Goal: Task Accomplishment & Management: Complete application form

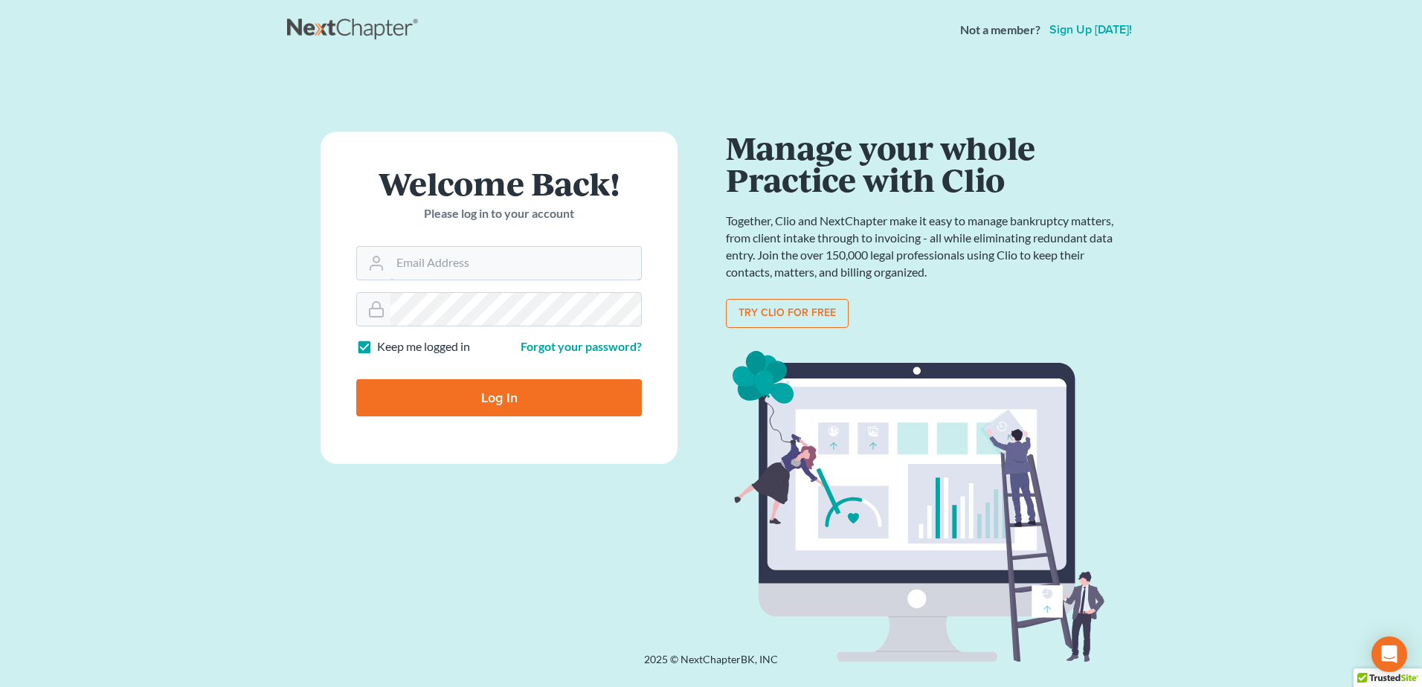
type input "[EMAIL_ADDRESS][DOMAIN_NAME]"
click at [533, 392] on input "Log In" at bounding box center [499, 397] width 286 height 37
type input "Thinking..."
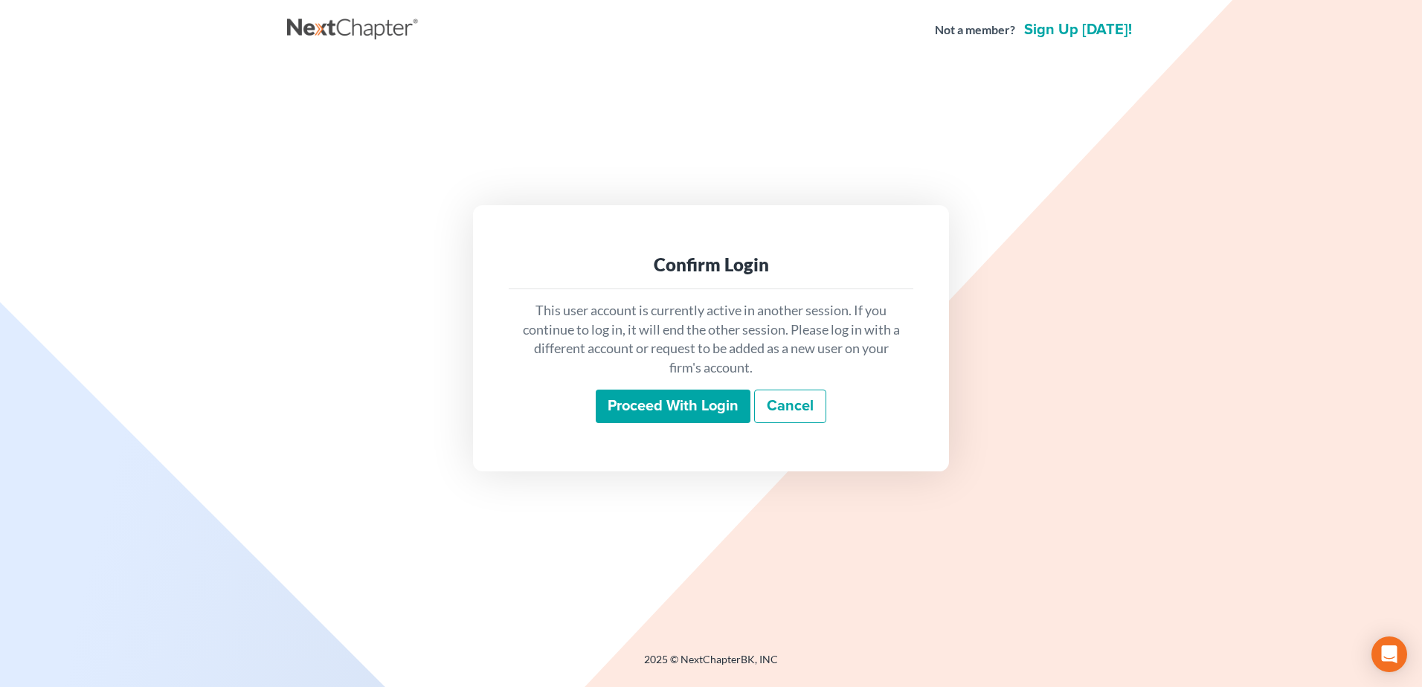
click at [670, 407] on input "Proceed with login" at bounding box center [673, 407] width 155 height 34
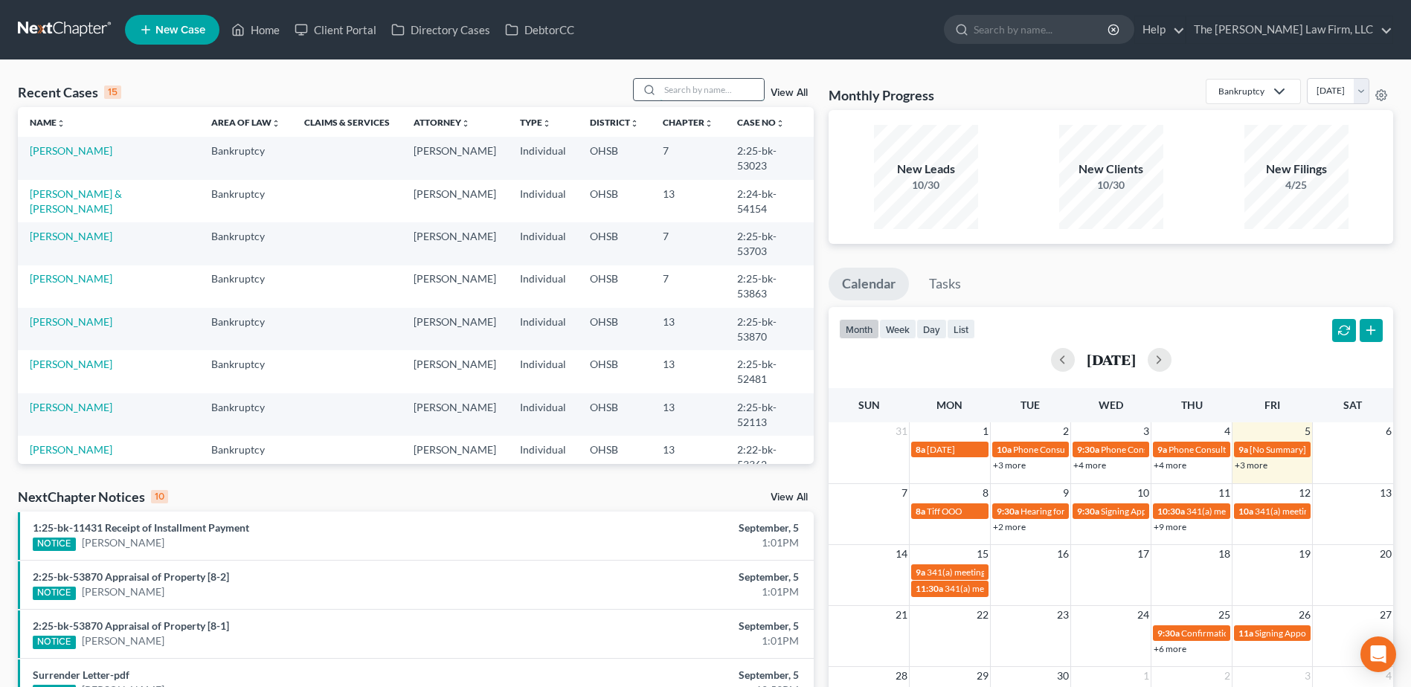
click at [699, 96] on input "search" at bounding box center [712, 90] width 104 height 22
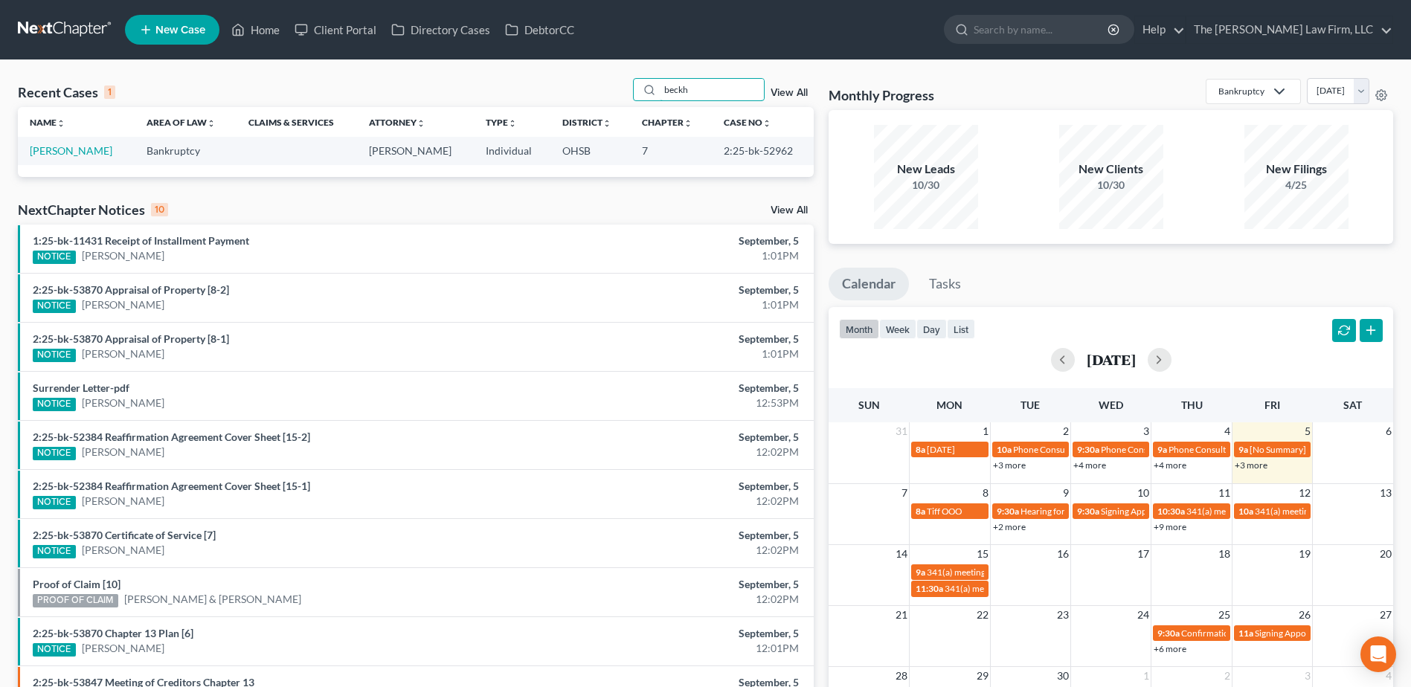
type input "beckh"
click at [71, 153] on link "[PERSON_NAME]" at bounding box center [71, 150] width 83 height 13
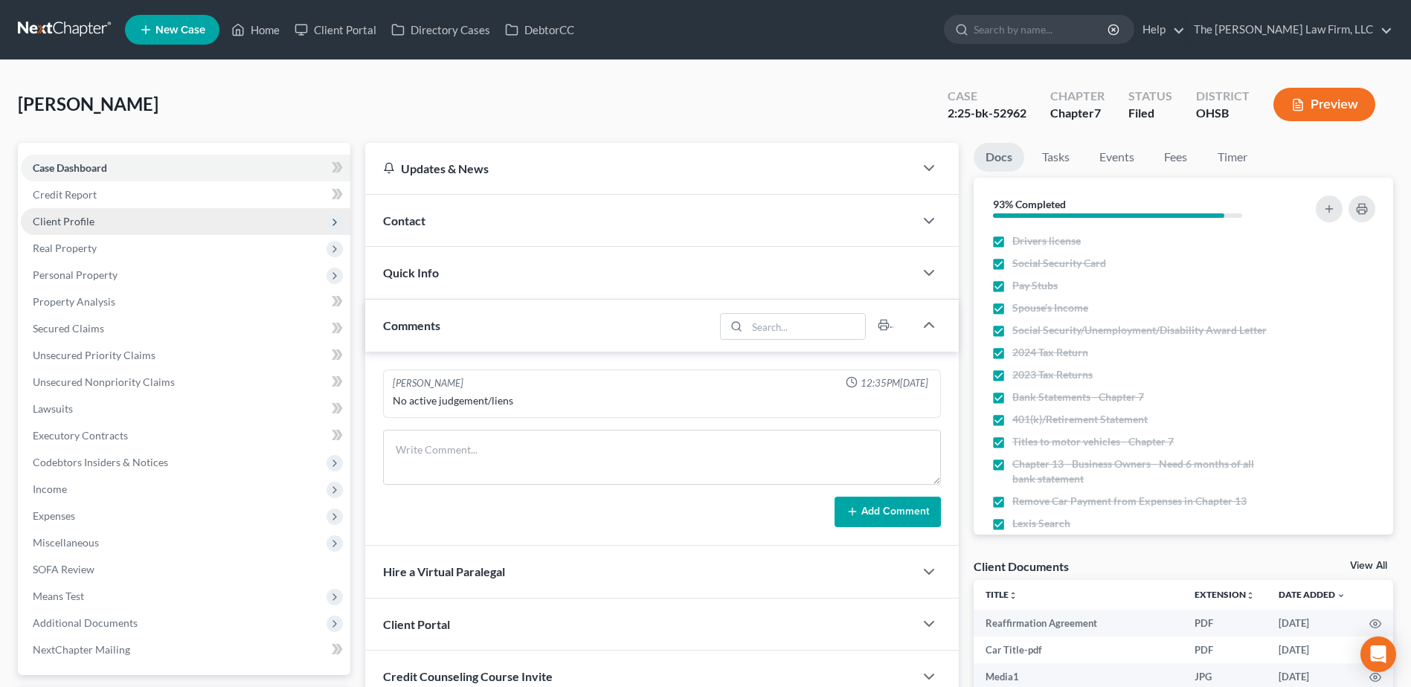
scroll to position [344, 0]
click at [60, 213] on span "Client Profile" at bounding box center [185, 221] width 329 height 27
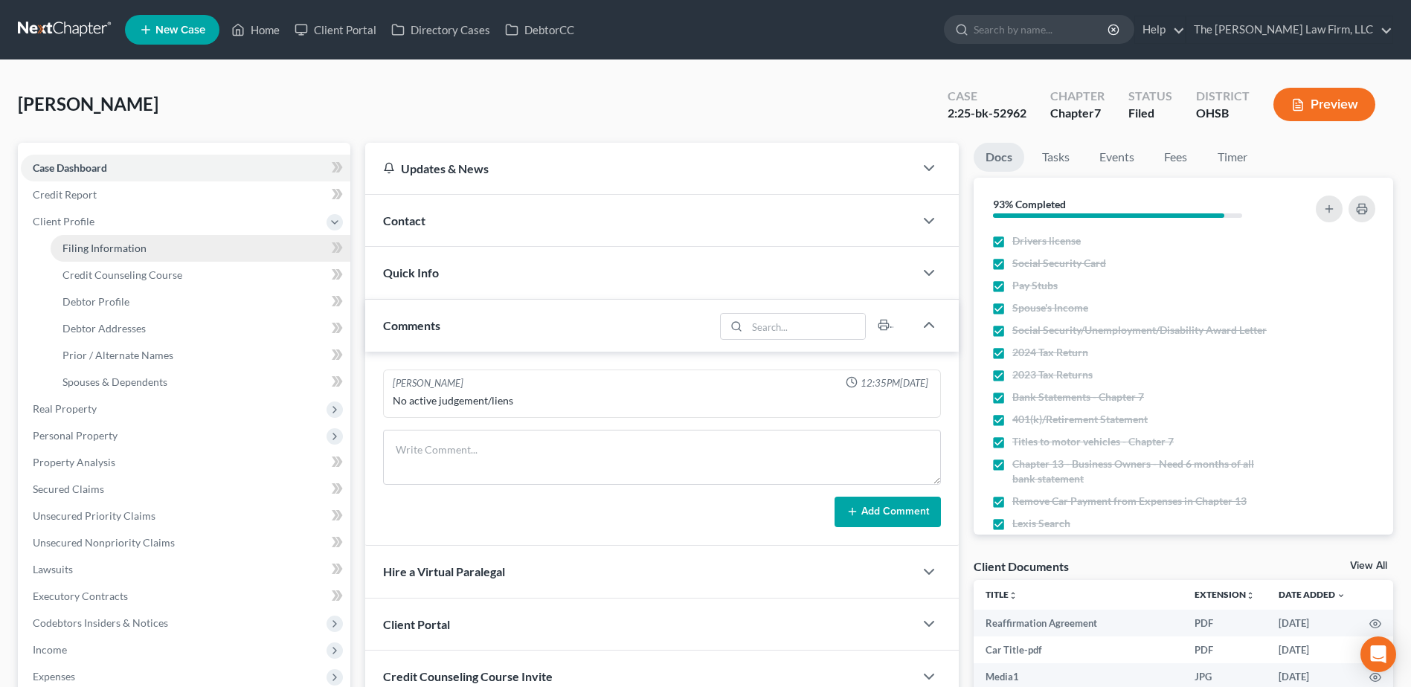
click at [85, 238] on link "Filing Information" at bounding box center [201, 248] width 300 height 27
select select "1"
select select "0"
select select "36"
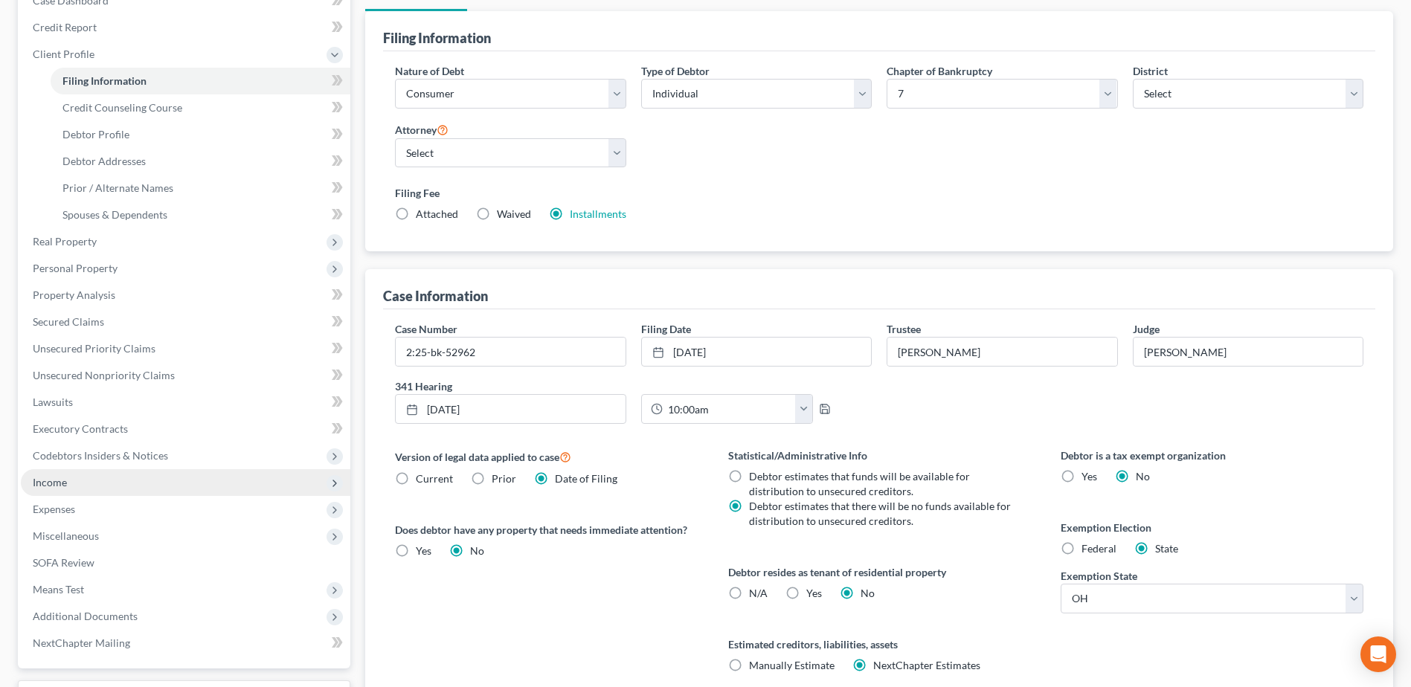
scroll to position [293, 0]
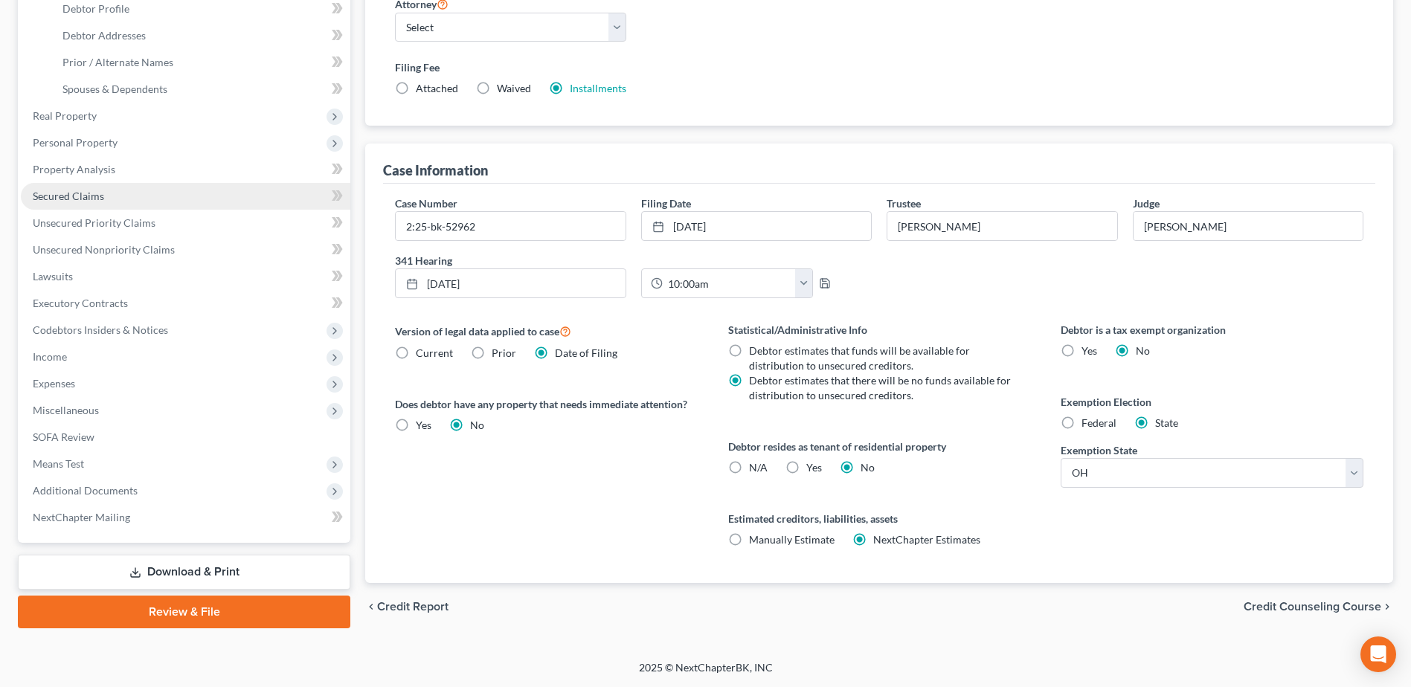
click at [74, 197] on span "Secured Claims" at bounding box center [68, 196] width 71 height 13
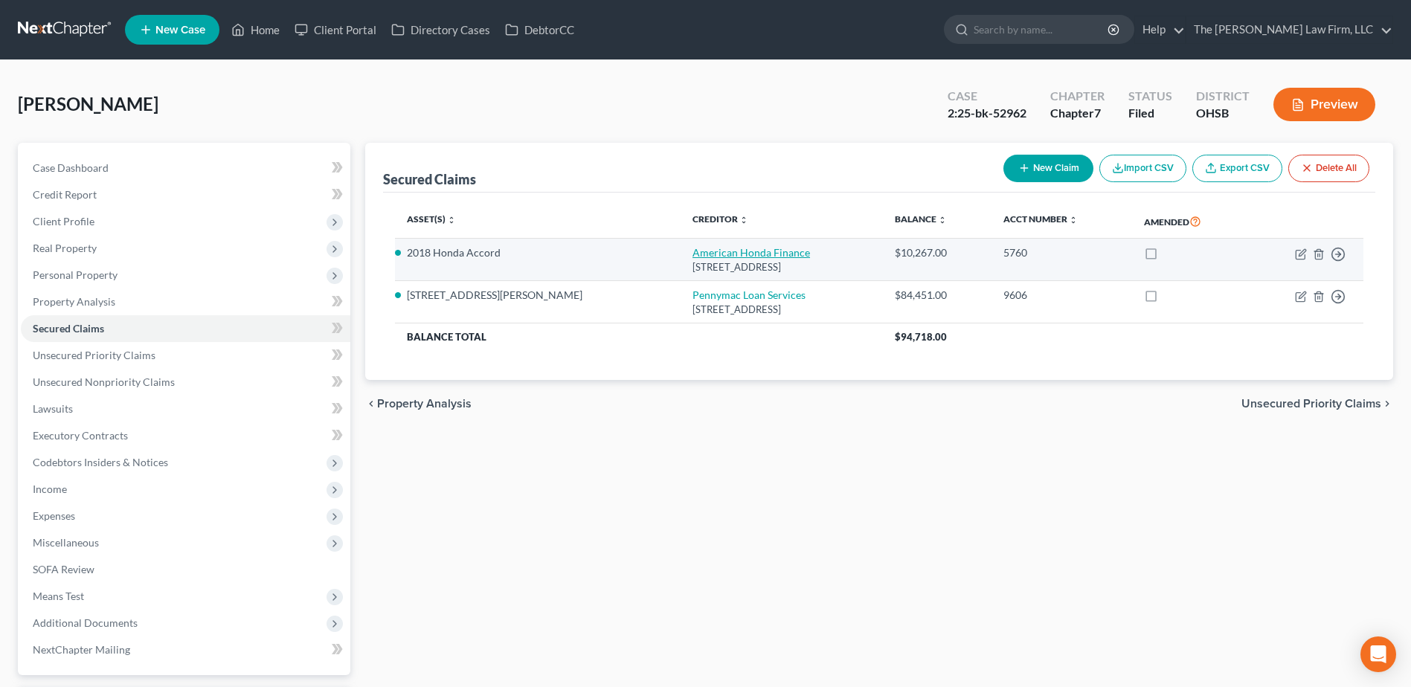
click at [692, 255] on link "American Honda Finance" at bounding box center [750, 252] width 117 height 13
select select "14"
select select "0"
select select "2"
select select "0"
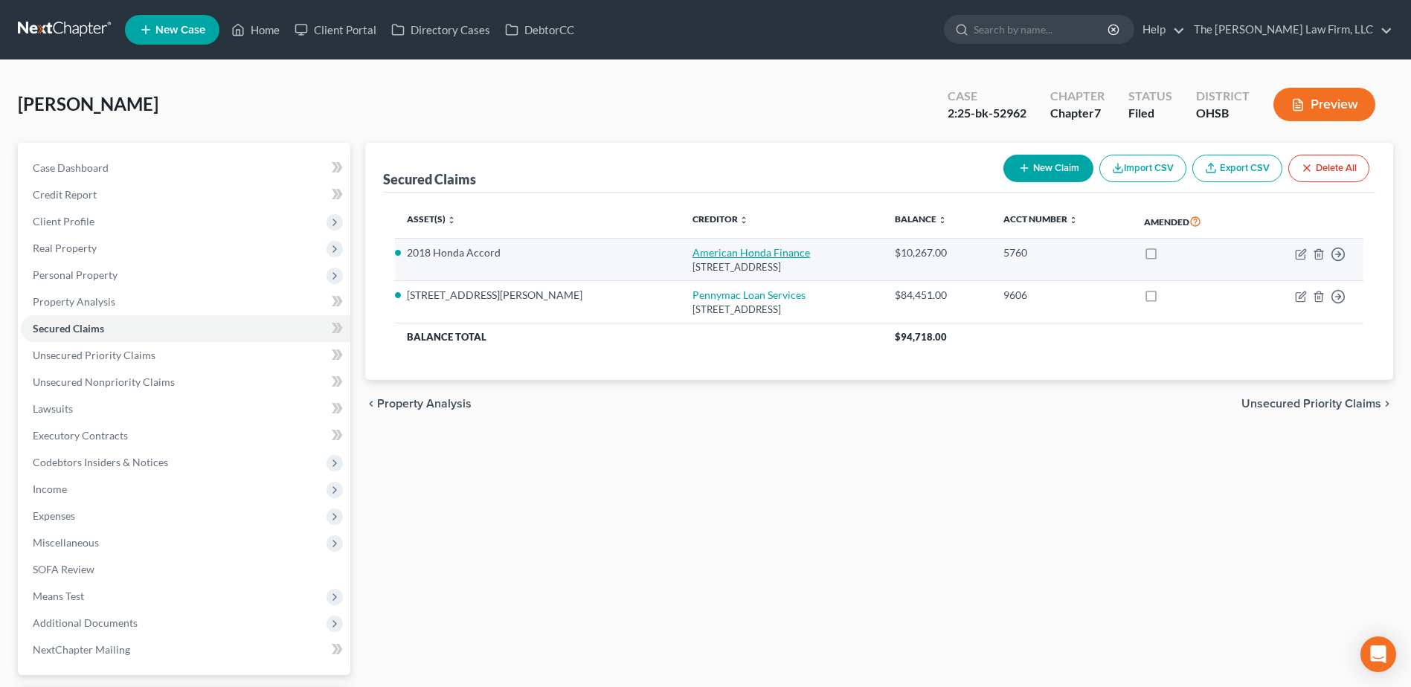
select select "0"
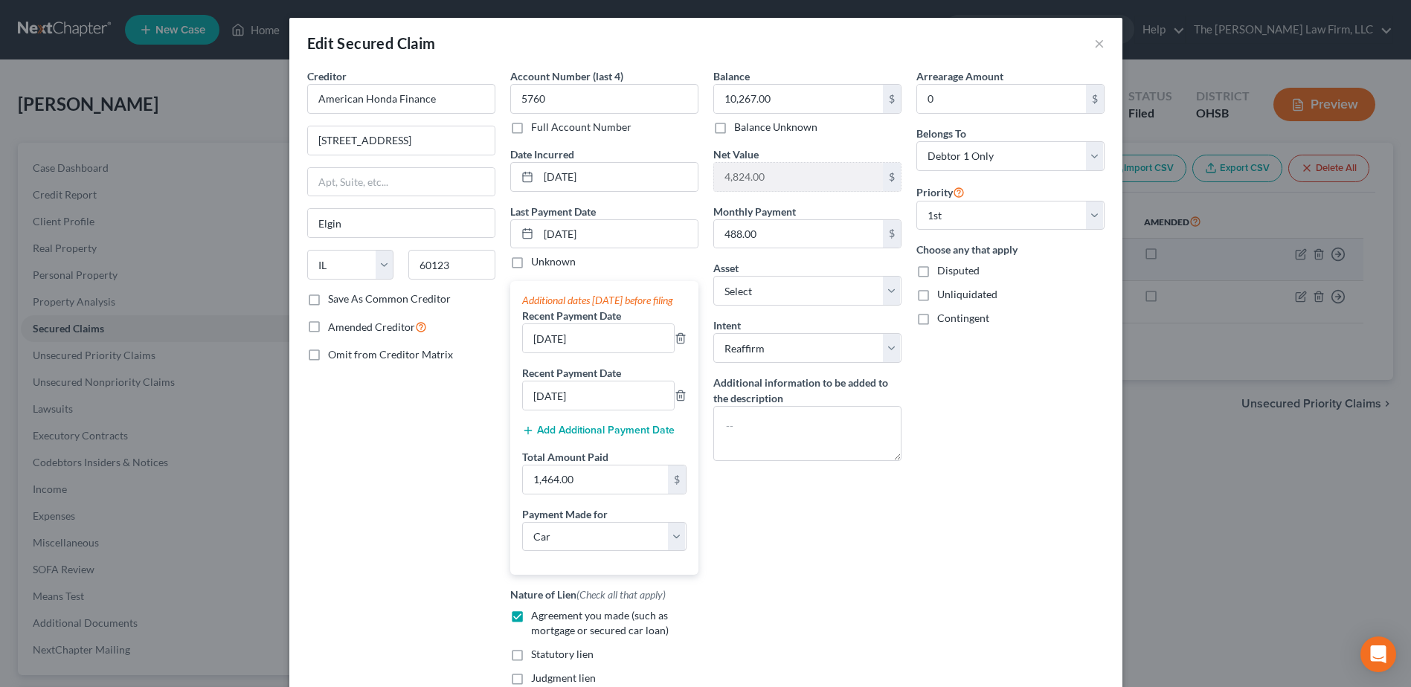
click at [615, 248] on input "07/01/2025" at bounding box center [617, 234] width 159 height 28
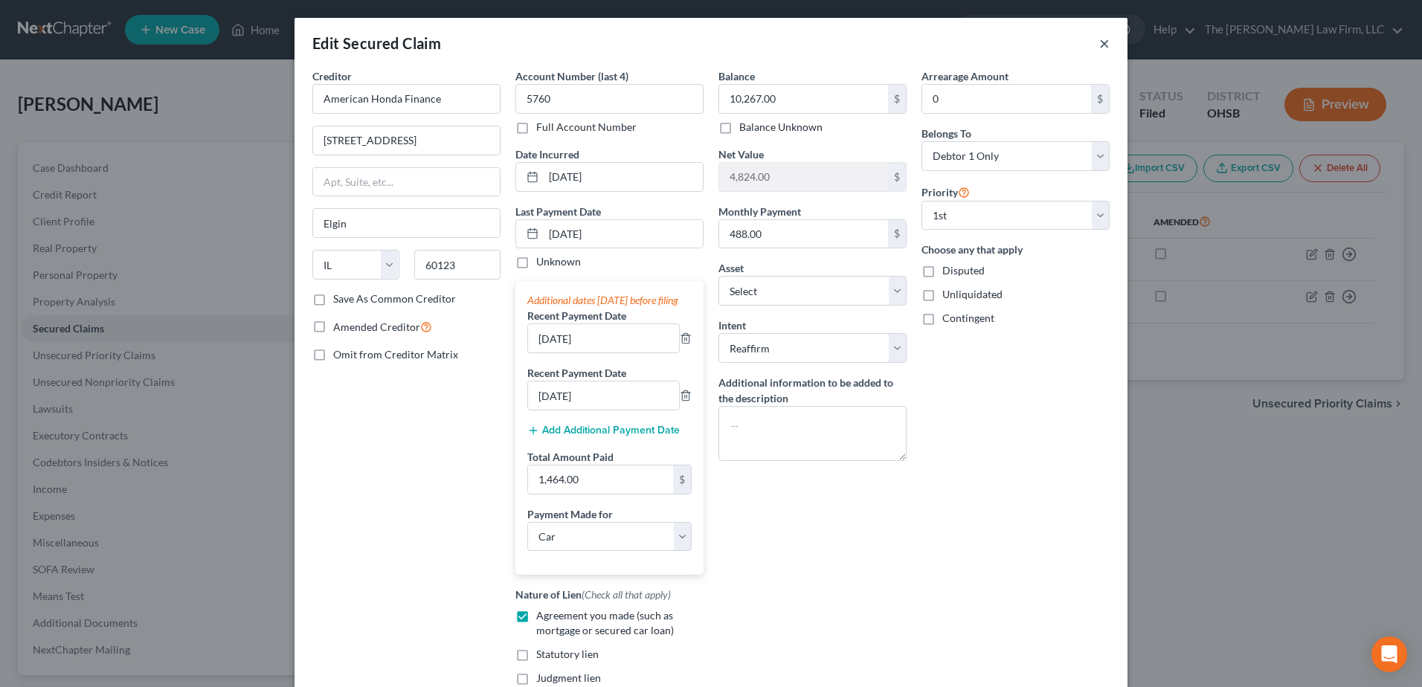
click at [1099, 39] on button "×" at bounding box center [1104, 43] width 10 height 18
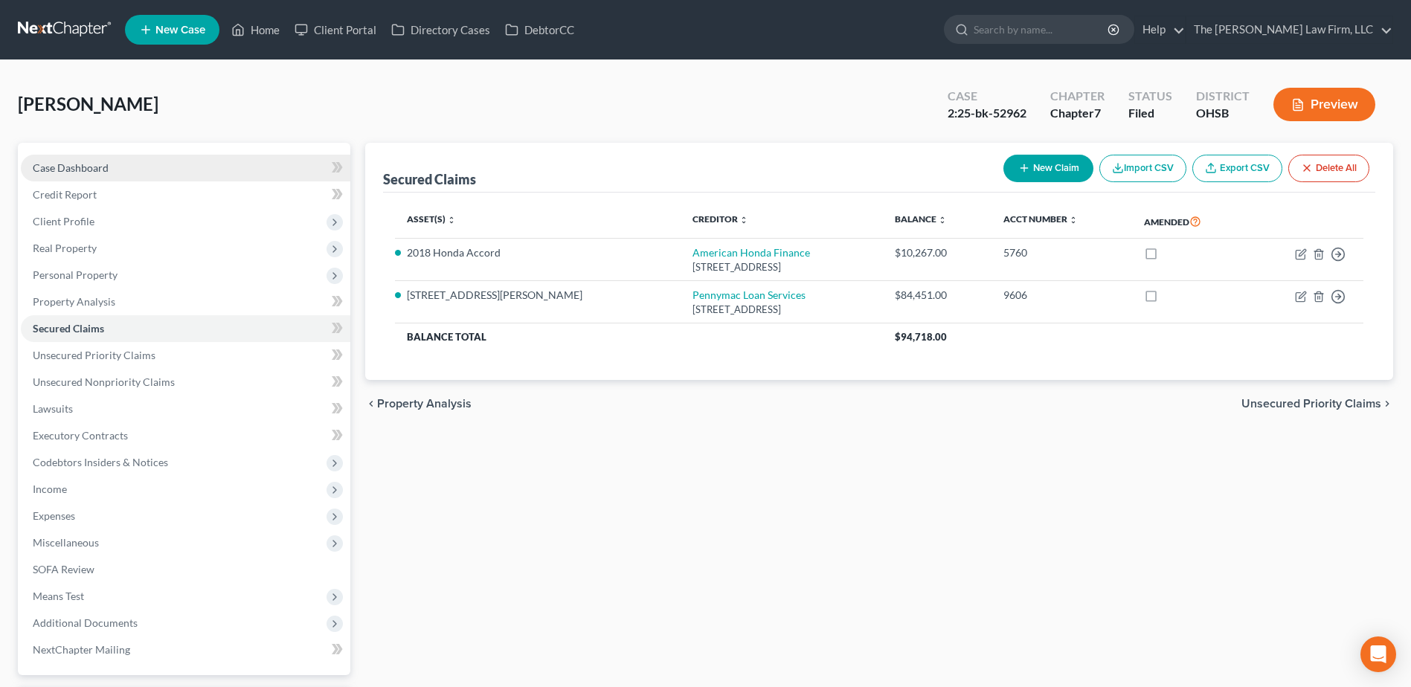
click at [57, 164] on span "Case Dashboard" at bounding box center [71, 167] width 76 height 13
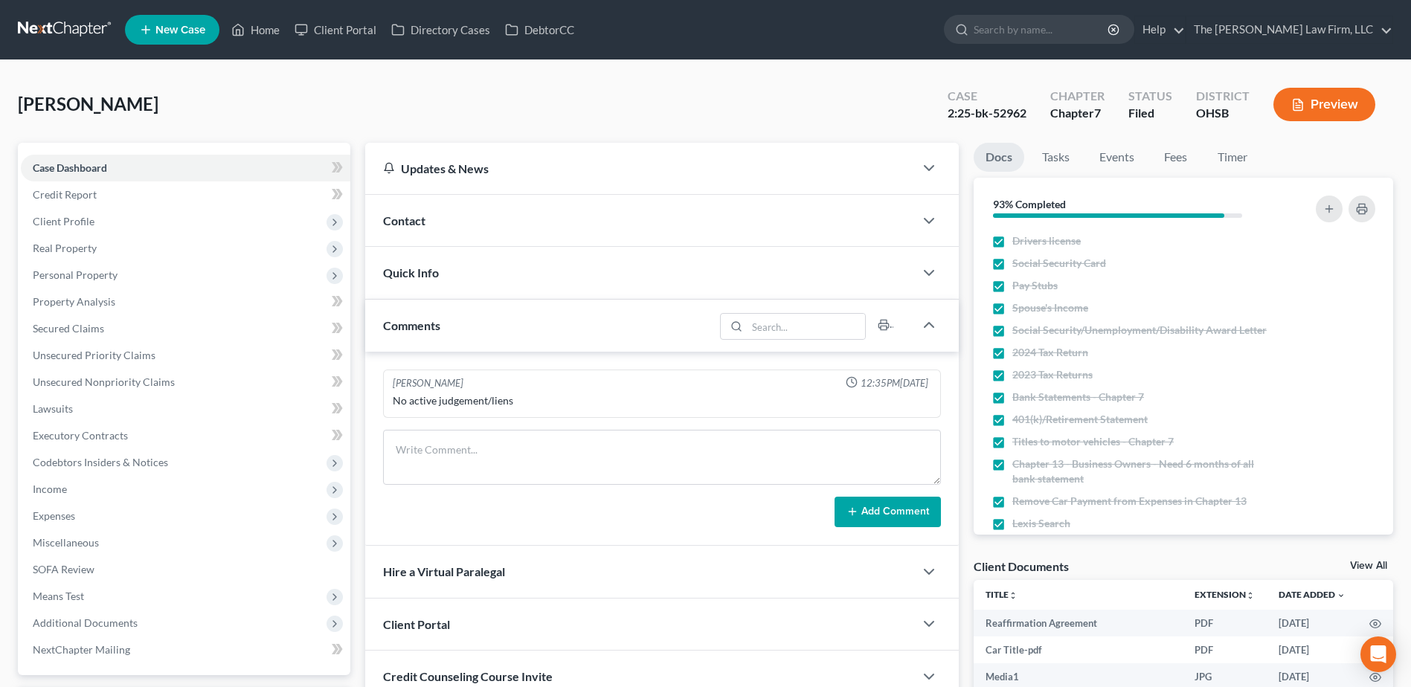
scroll to position [344, 0]
click at [1078, 25] on input "search" at bounding box center [1041, 30] width 136 height 28
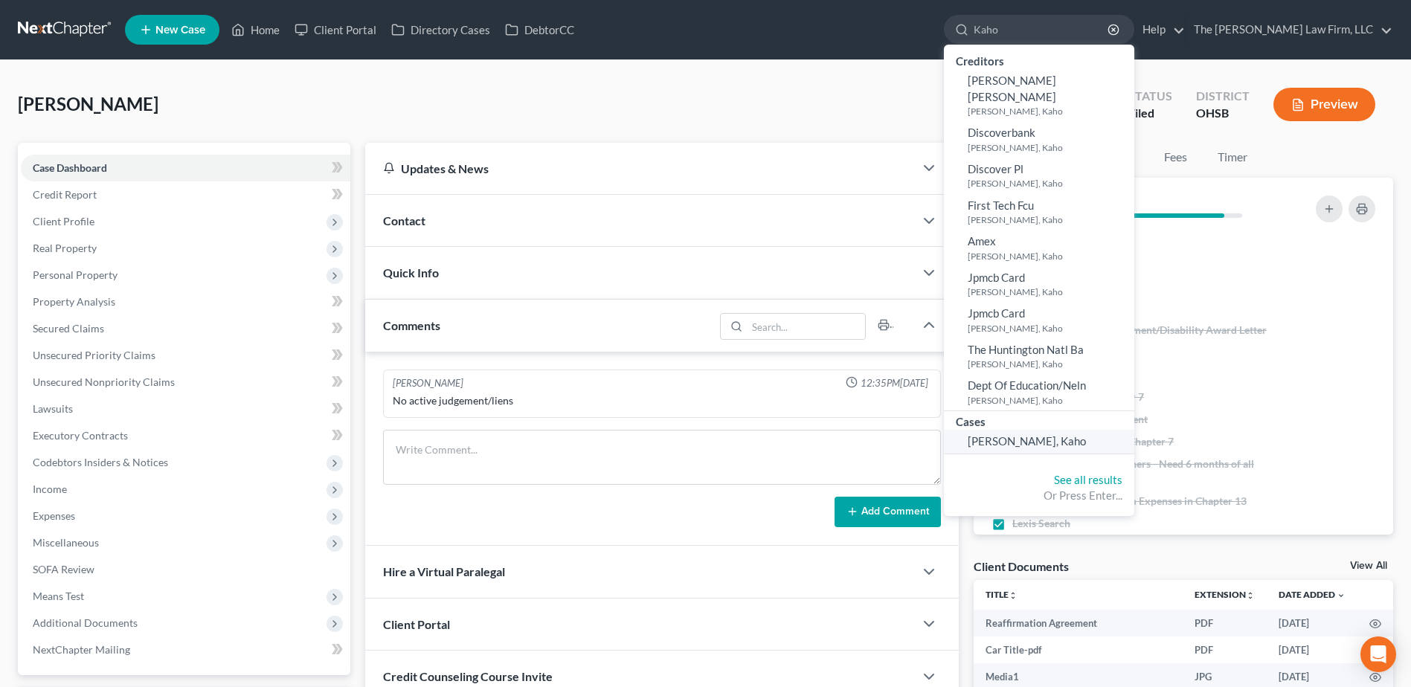
type input "Kaho"
drag, startPoint x: 1079, startPoint y: 429, endPoint x: 1075, endPoint y: 422, distance: 8.3
click at [1079, 434] on span "Ichihashi, Kaho" at bounding box center [1026, 440] width 118 height 13
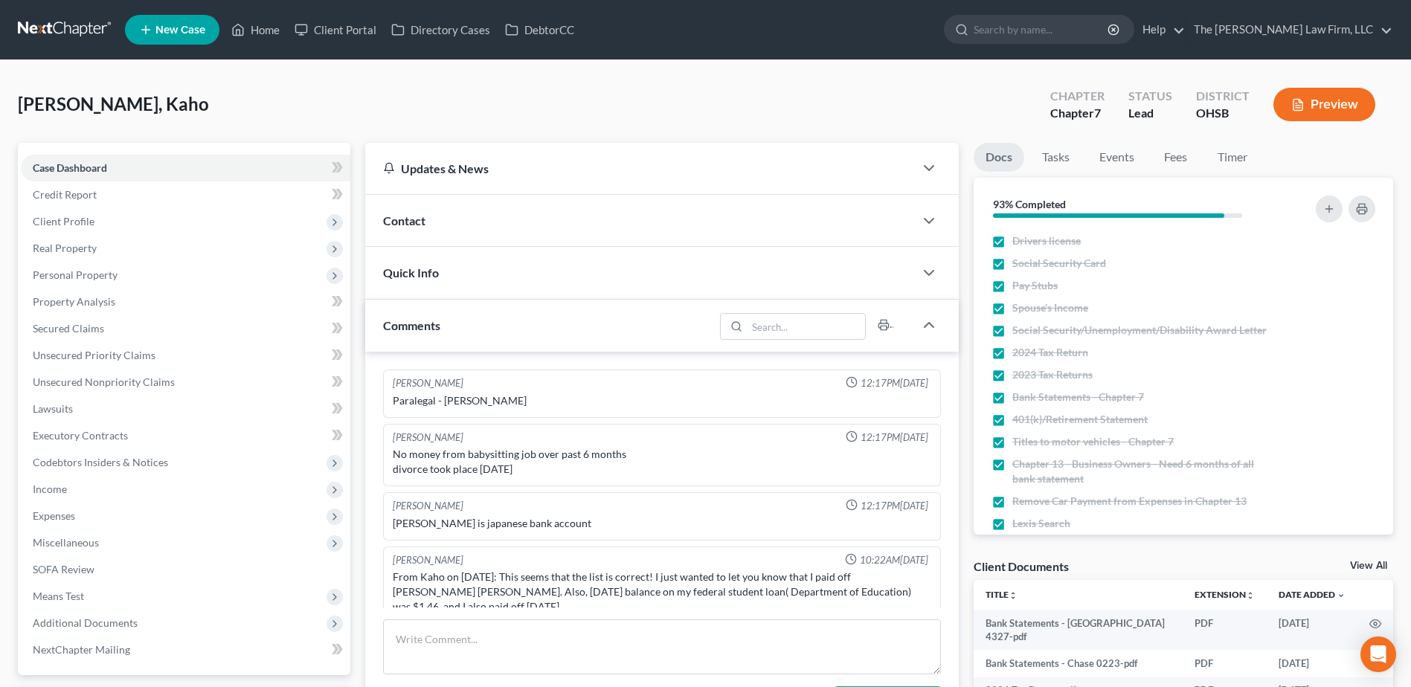
scroll to position [1, 0]
click at [89, 600] on span "Means Test" at bounding box center [185, 596] width 329 height 27
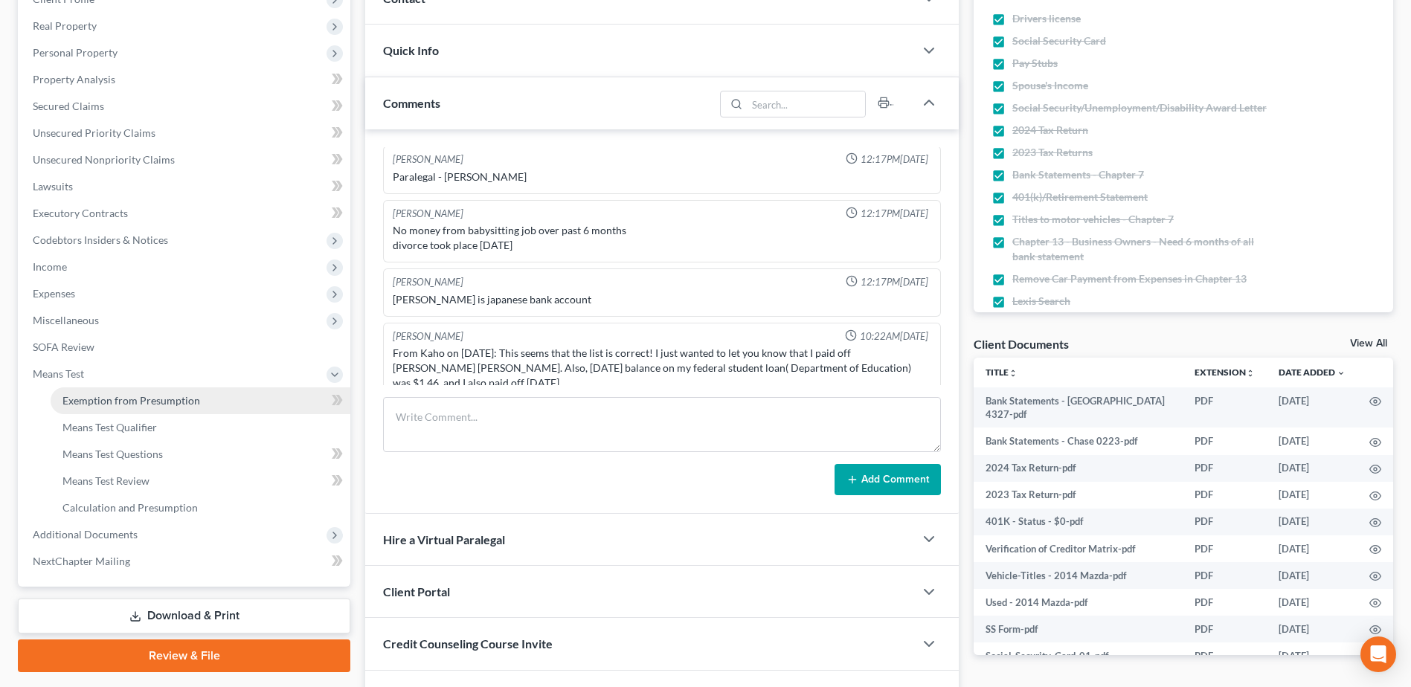
scroll to position [223, 0]
click at [129, 403] on span "Exemption from Presumption" at bounding box center [131, 399] width 138 height 13
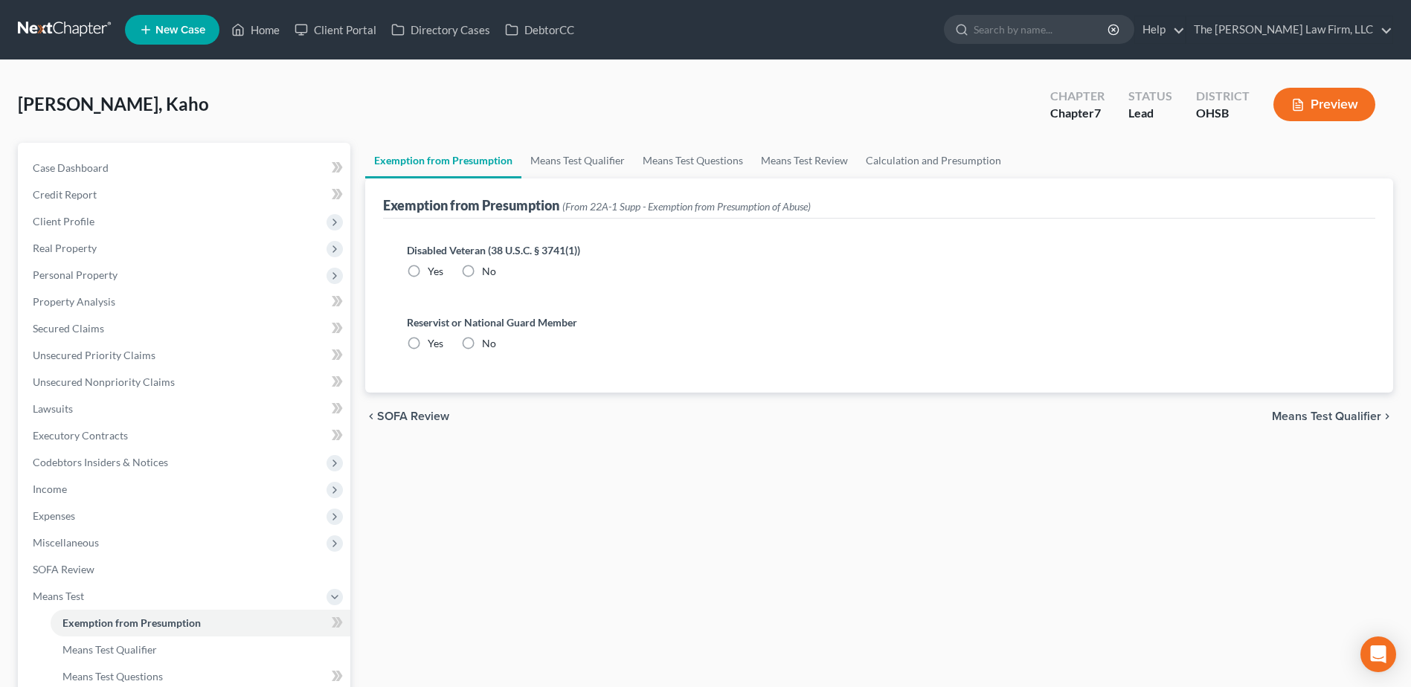
drag, startPoint x: 468, startPoint y: 259, endPoint x: 468, endPoint y: 269, distance: 10.4
click at [468, 267] on div "Disabled Veteran (38 U.S.C. § 3741(1)) Yes No" at bounding box center [879, 260] width 944 height 36
click at [482, 268] on label "No" at bounding box center [489, 271] width 14 height 15
click at [488, 268] on input "No" at bounding box center [493, 269] width 10 height 10
radio input "true"
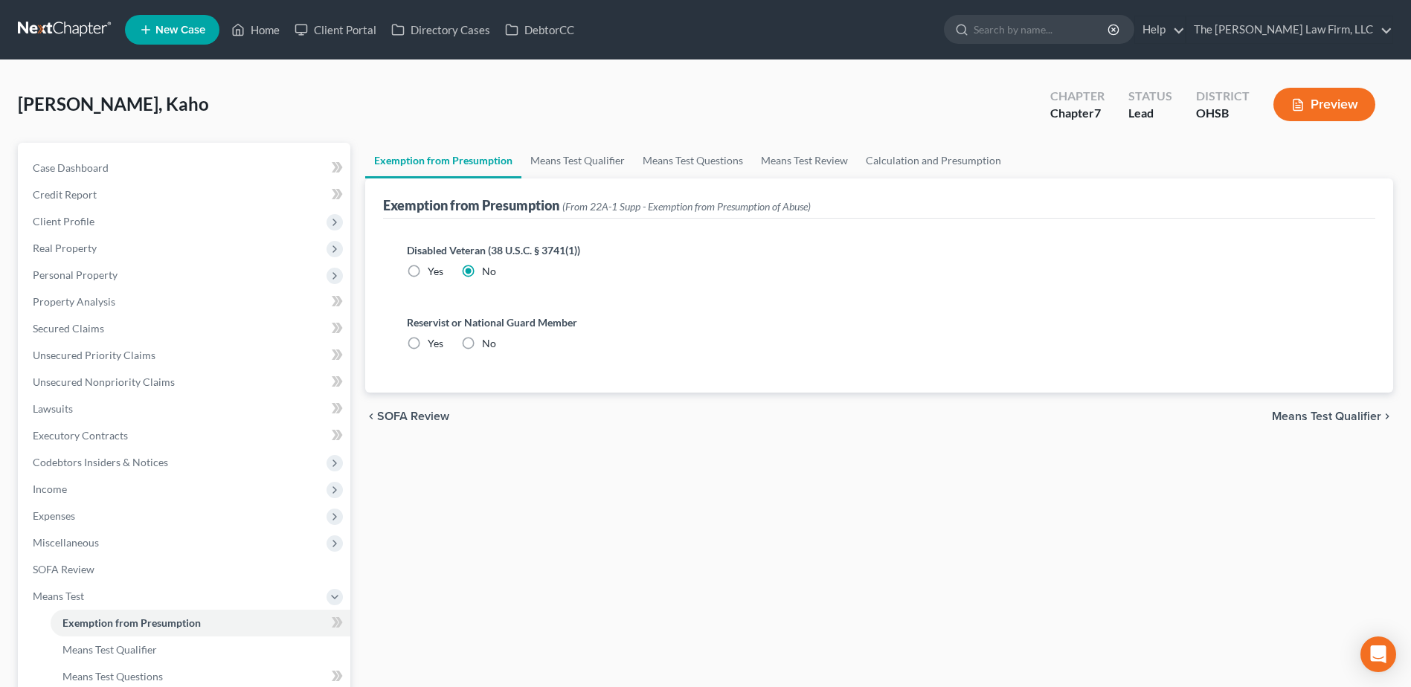
click at [482, 341] on label "No" at bounding box center [489, 343] width 14 height 15
click at [488, 341] on input "No" at bounding box center [493, 341] width 10 height 10
radio input "true"
click at [585, 164] on link "Means Test Qualifier" at bounding box center [577, 161] width 112 height 36
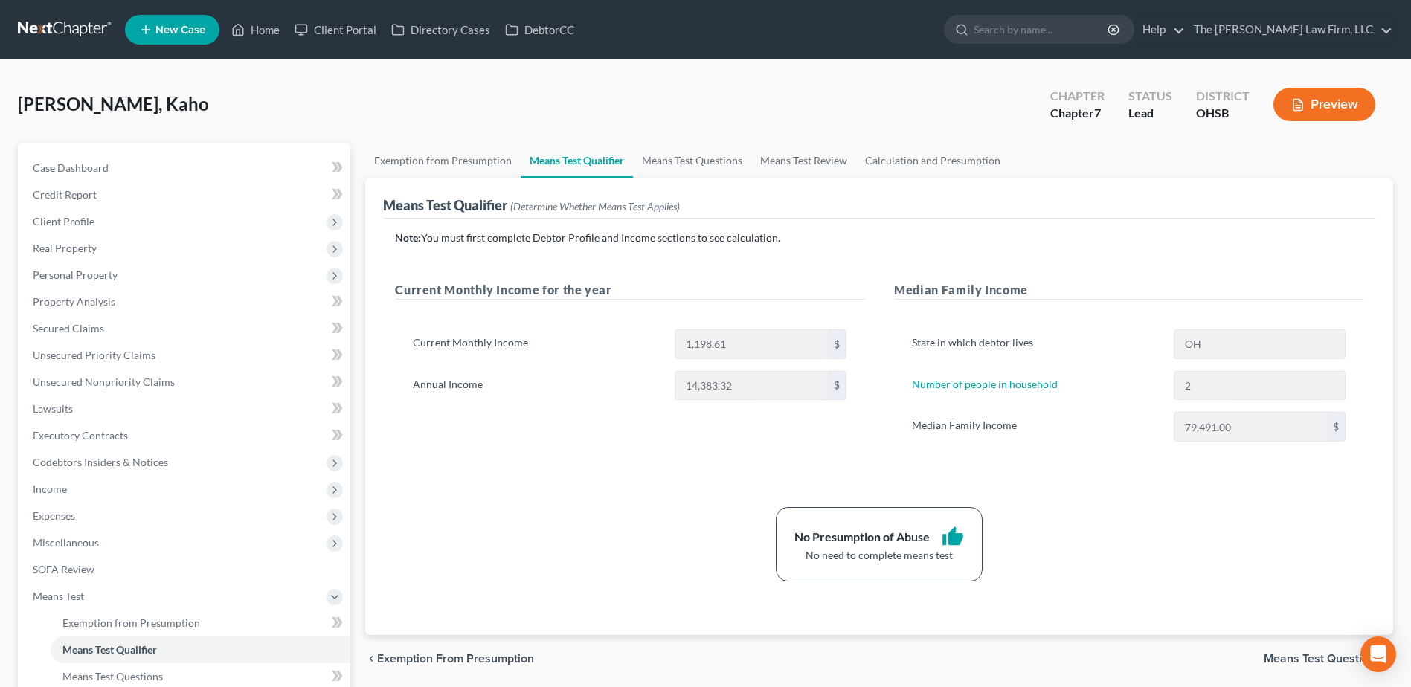
click at [1031, 366] on div "State in which debtor lives OH Number of people in household 2 Median Family In…" at bounding box center [1128, 392] width 469 height 160
click at [70, 223] on span "Client Profile" at bounding box center [64, 221] width 62 height 13
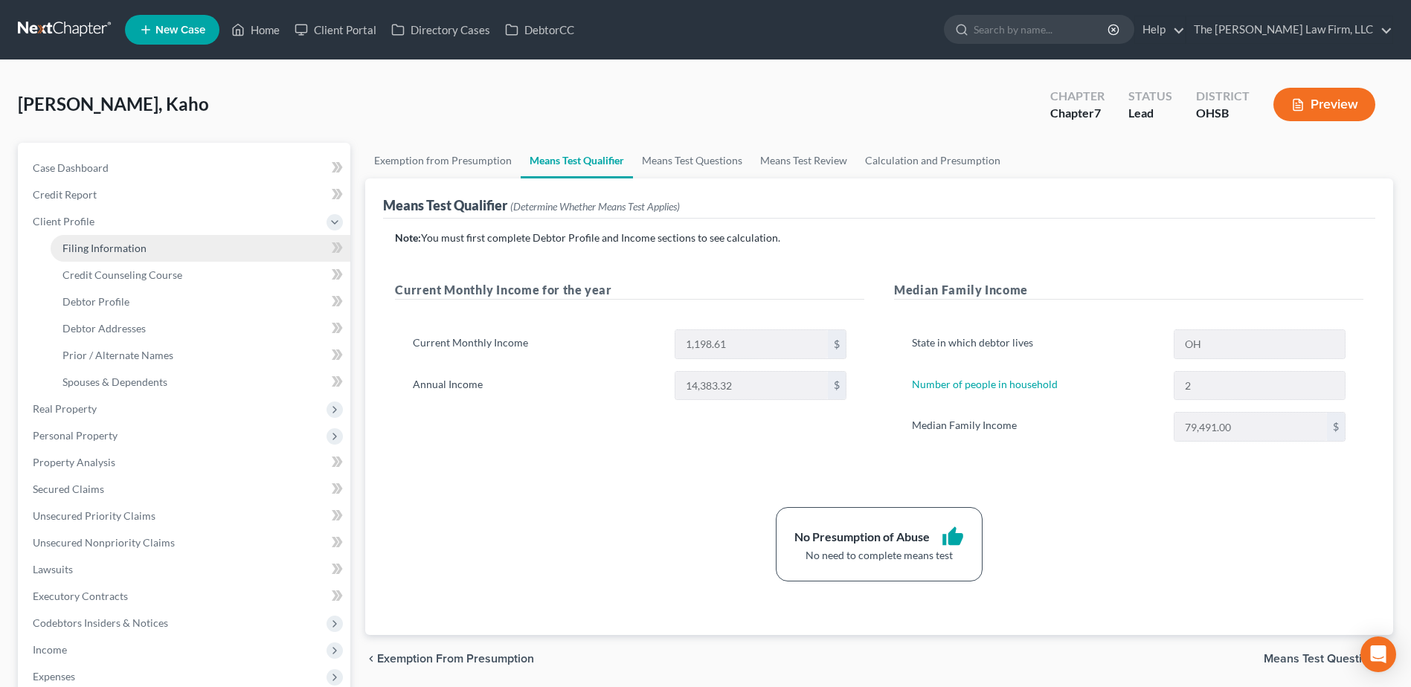
click at [116, 249] on span "Filing Information" at bounding box center [104, 248] width 84 height 13
select select "1"
select select "0"
select select "62"
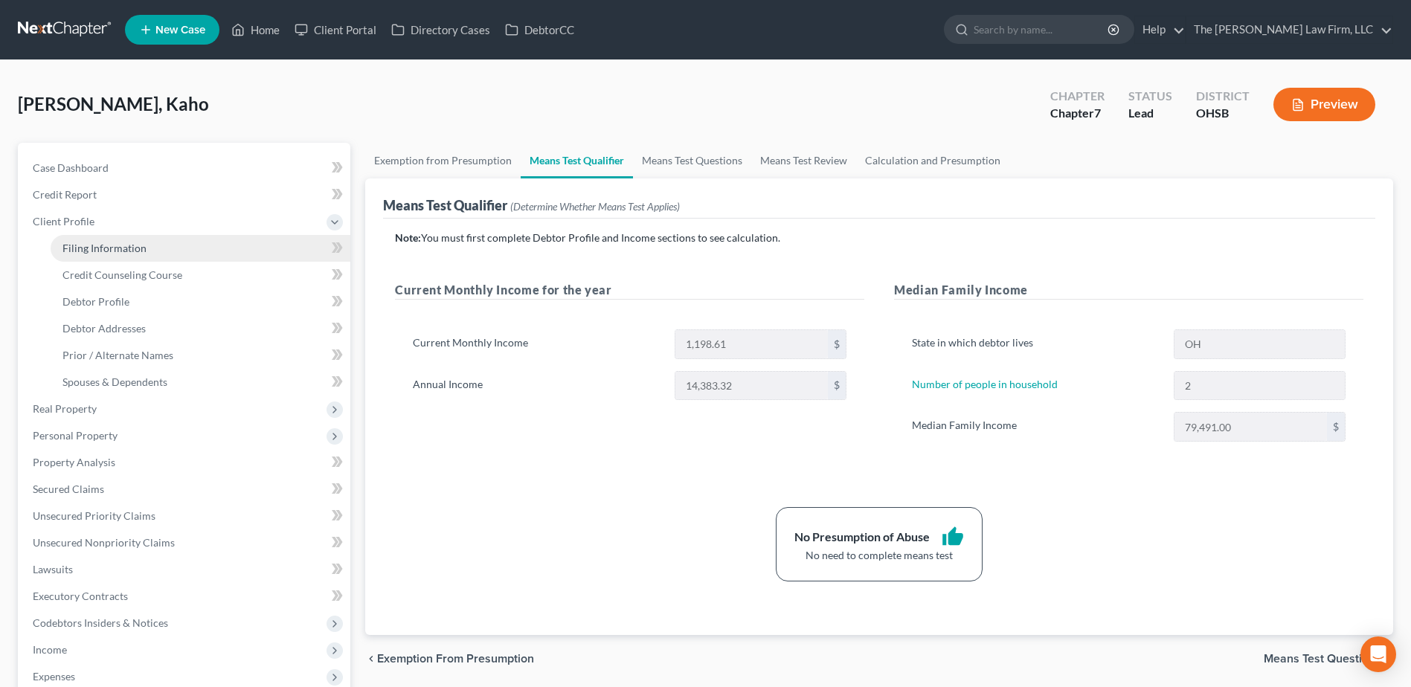
select select "0"
select select "36"
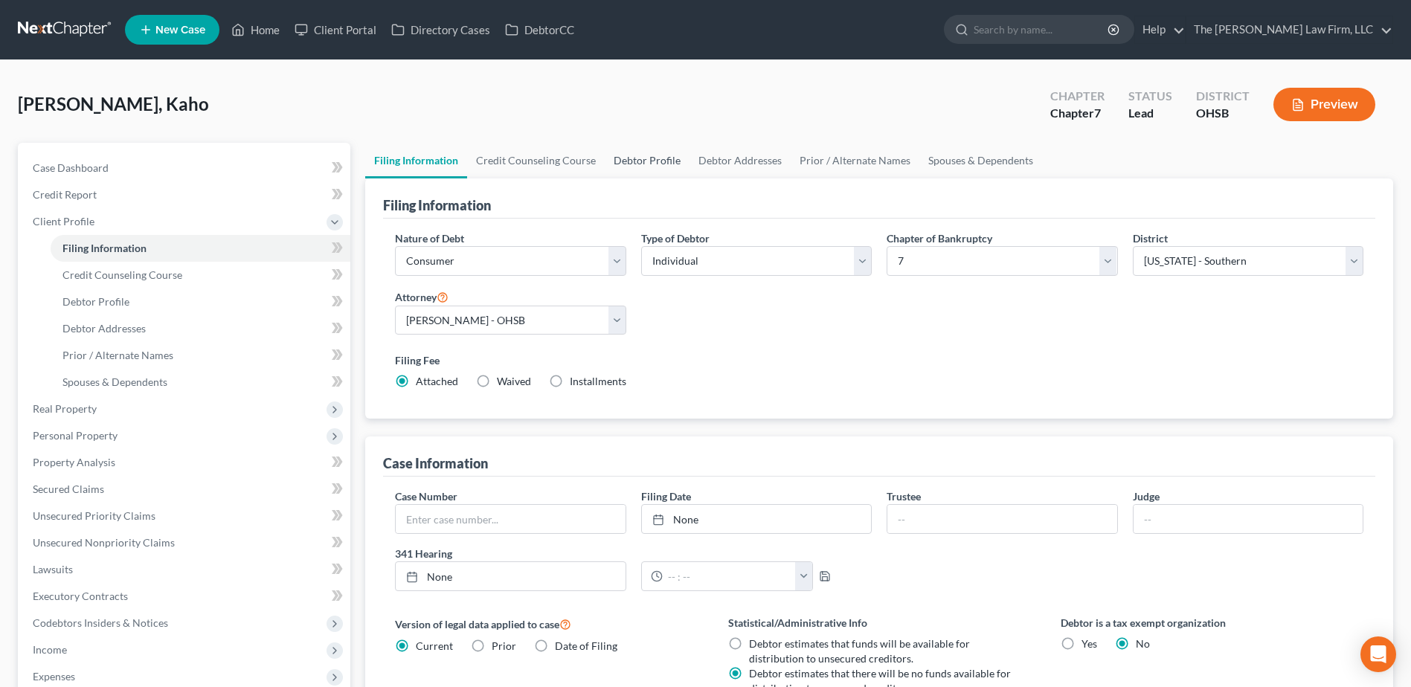
click at [651, 156] on link "Debtor Profile" at bounding box center [647, 161] width 85 height 36
select select "3"
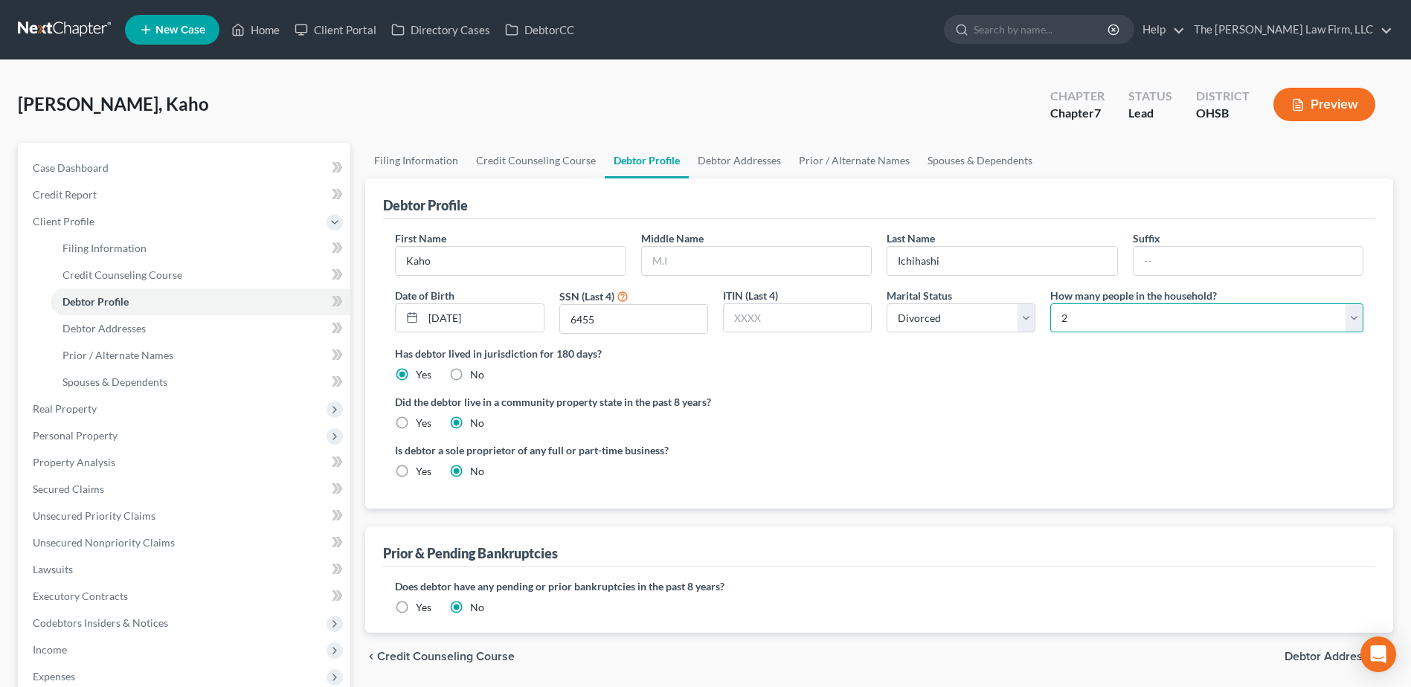
drag, startPoint x: 1123, startPoint y: 318, endPoint x: 1117, endPoint y: 324, distance: 9.0
click at [1123, 318] on select "Select 1 2 3 4 5 6 7 8 9 10 11 12 13 14 15 16 17 18 19 20" at bounding box center [1206, 318] width 313 height 30
select select "0"
click at [1050, 303] on select "Select 1 2 3 4 5 6 7 8 9 10 11 12 13 14 15 16 17 18 19 20" at bounding box center [1206, 318] width 313 height 30
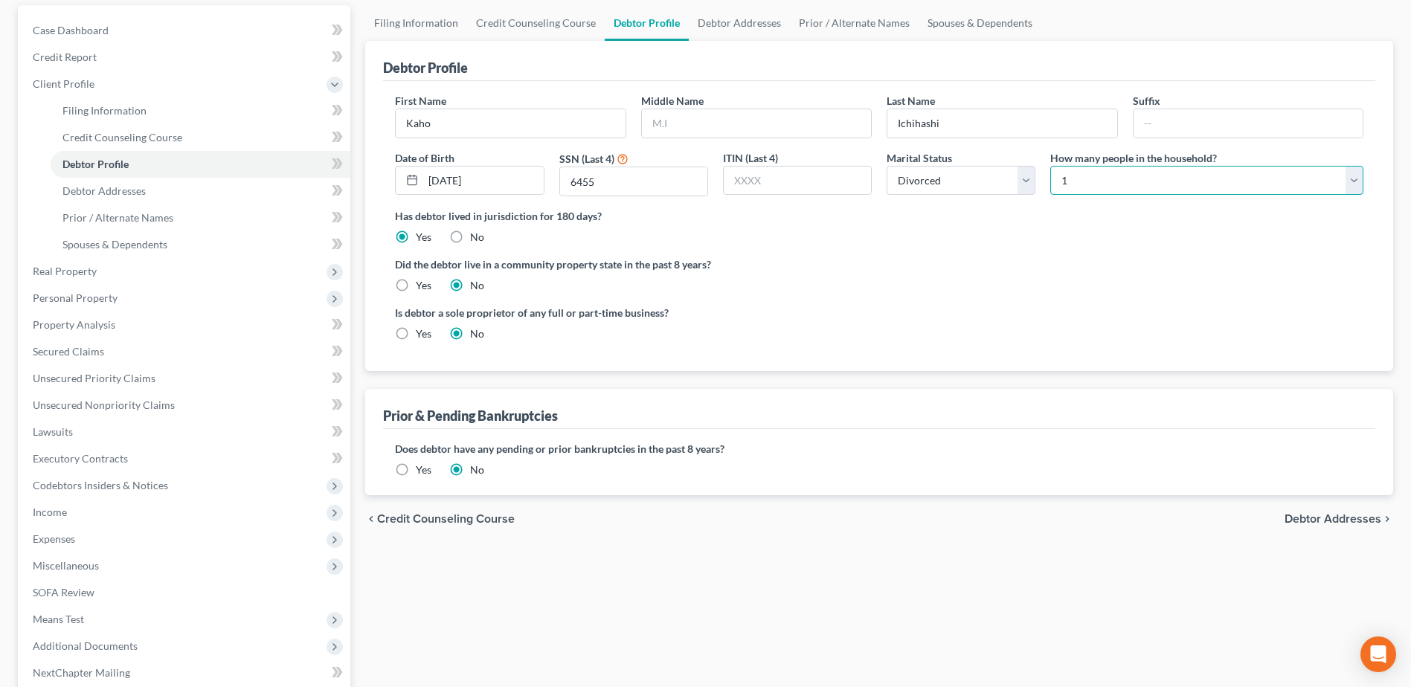
scroll to position [291, 0]
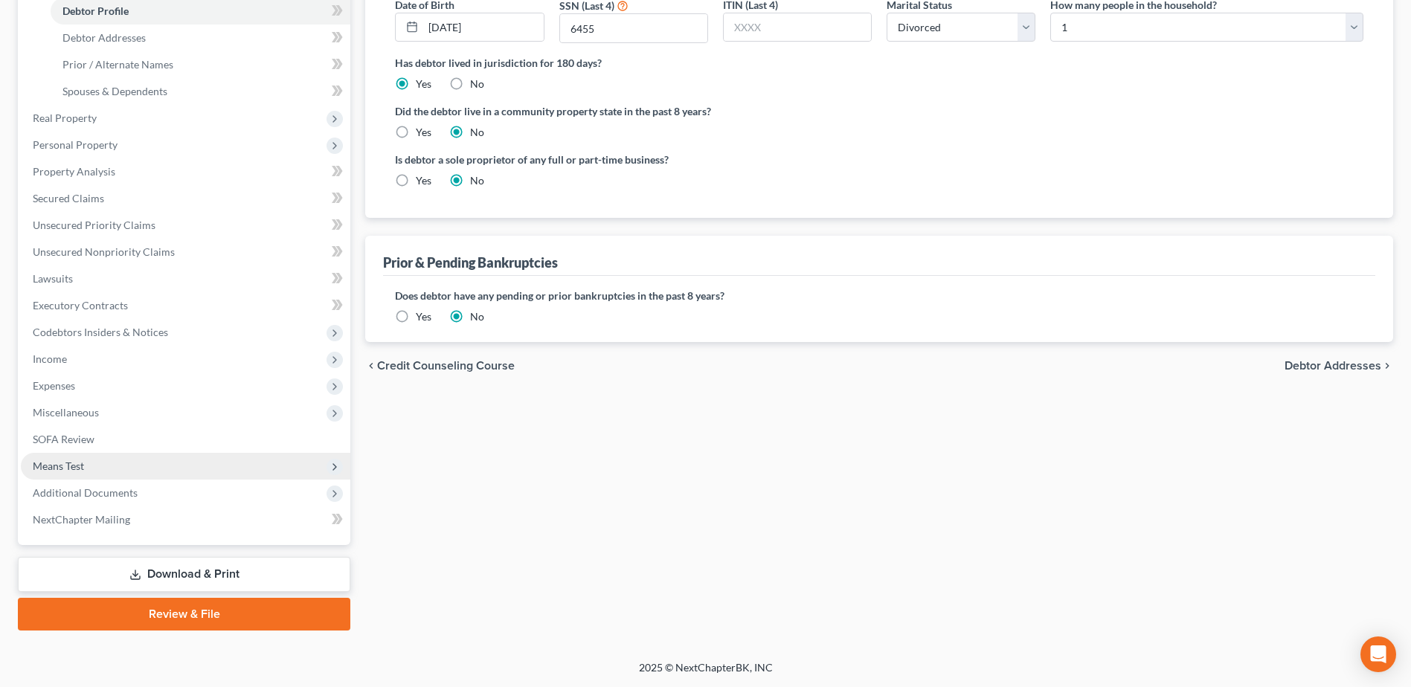
click at [65, 464] on span "Means Test" at bounding box center [58, 466] width 51 height 13
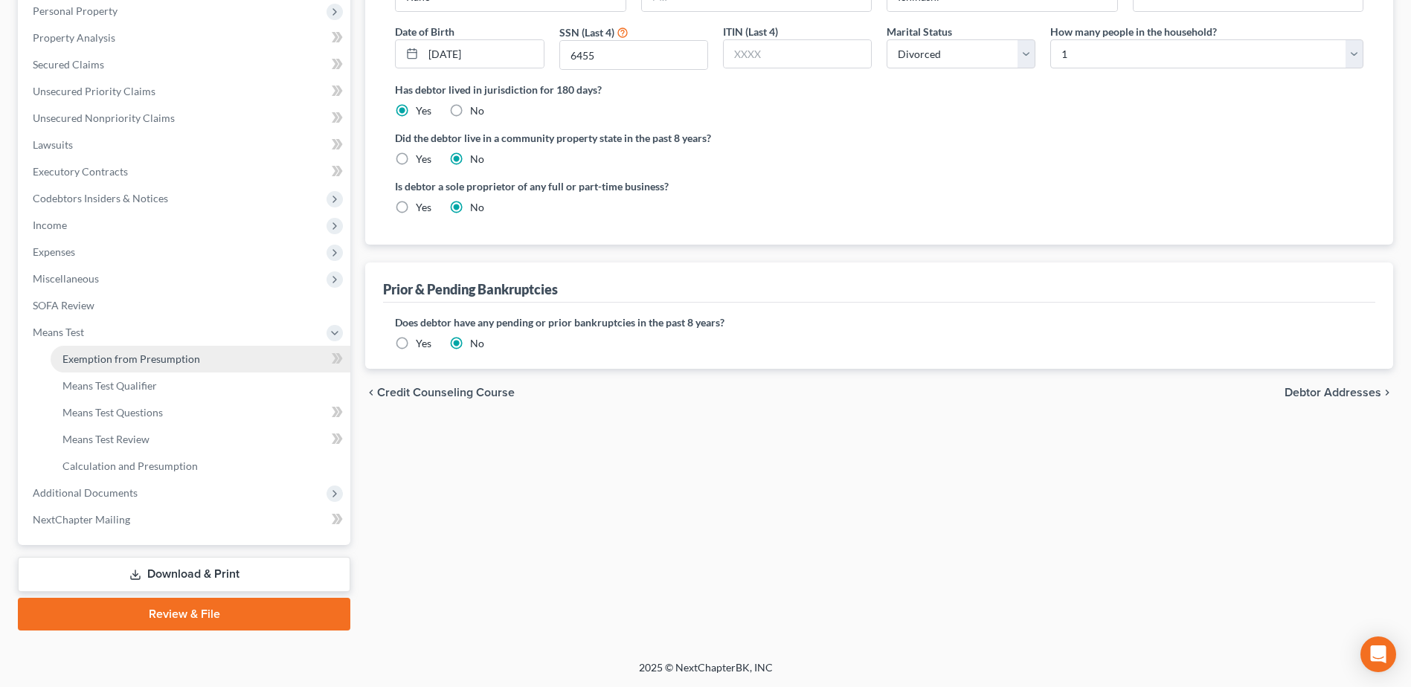
click at [115, 353] on span "Exemption from Presumption" at bounding box center [131, 358] width 138 height 13
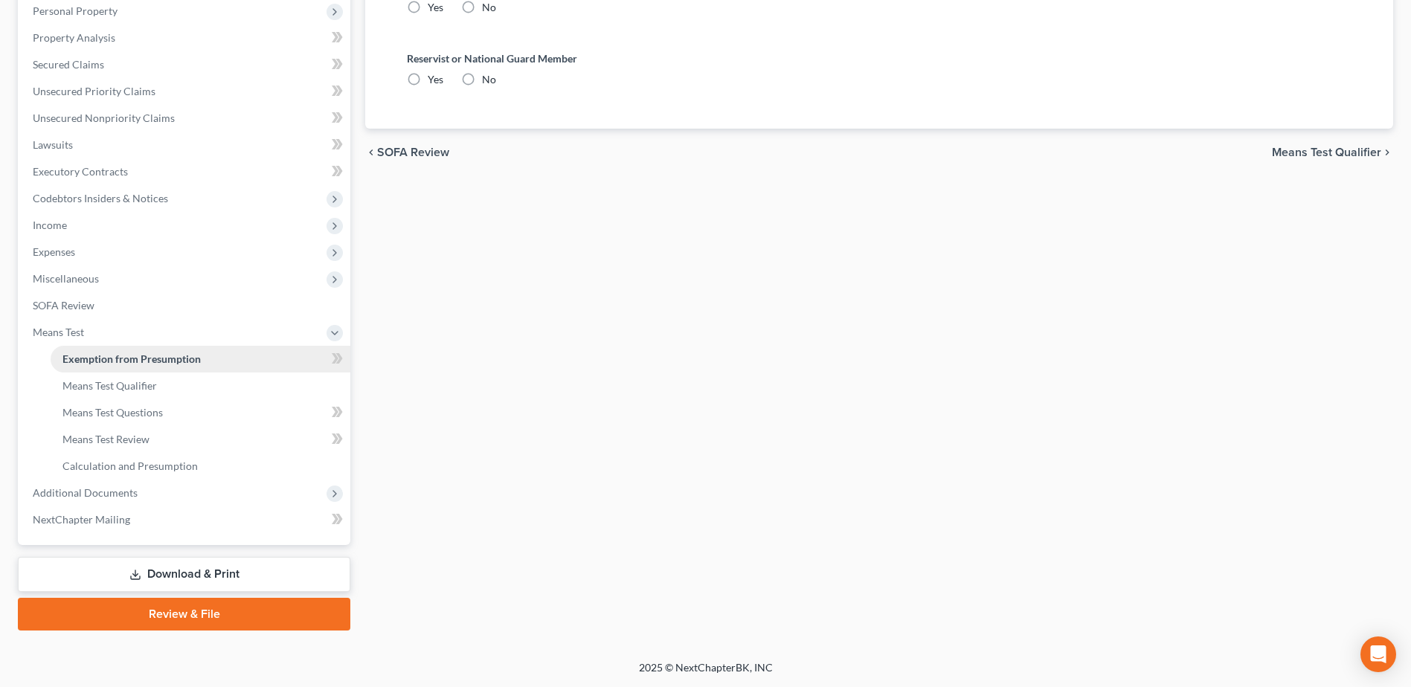
radio input "true"
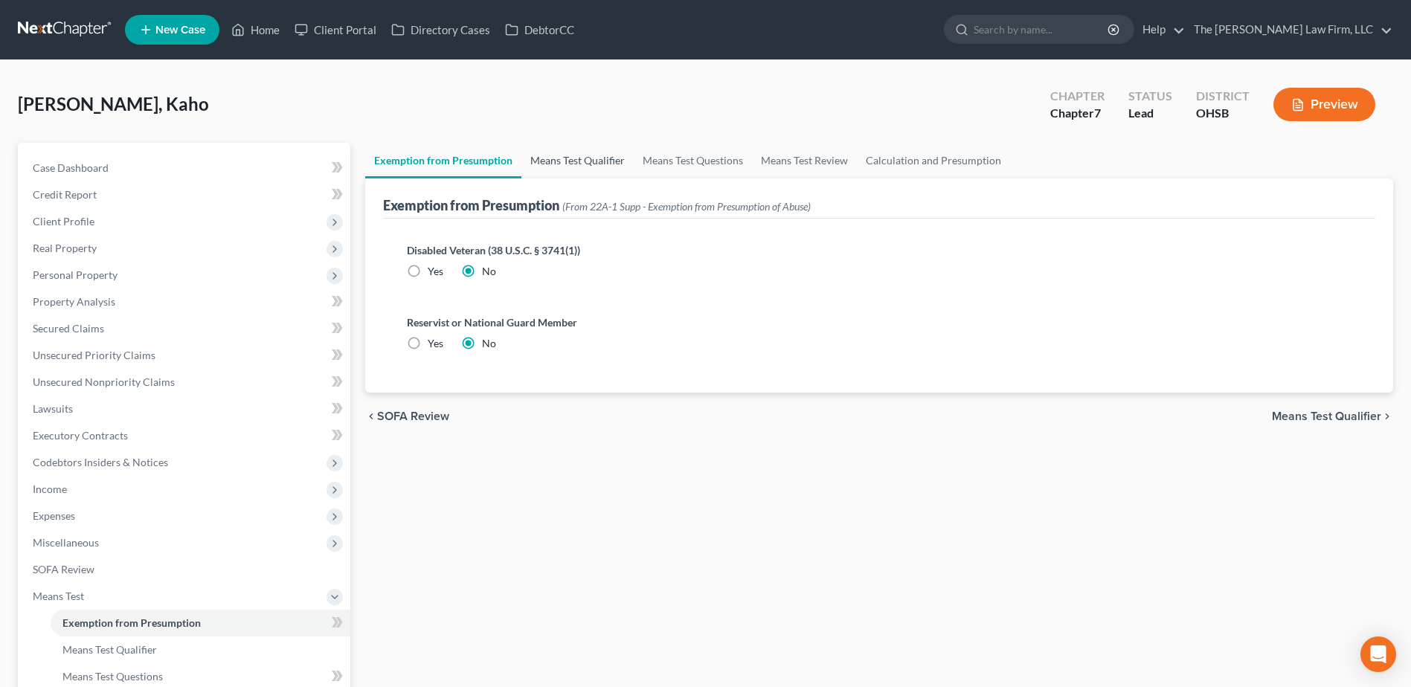
click at [585, 161] on link "Means Test Qualifier" at bounding box center [577, 161] width 112 height 36
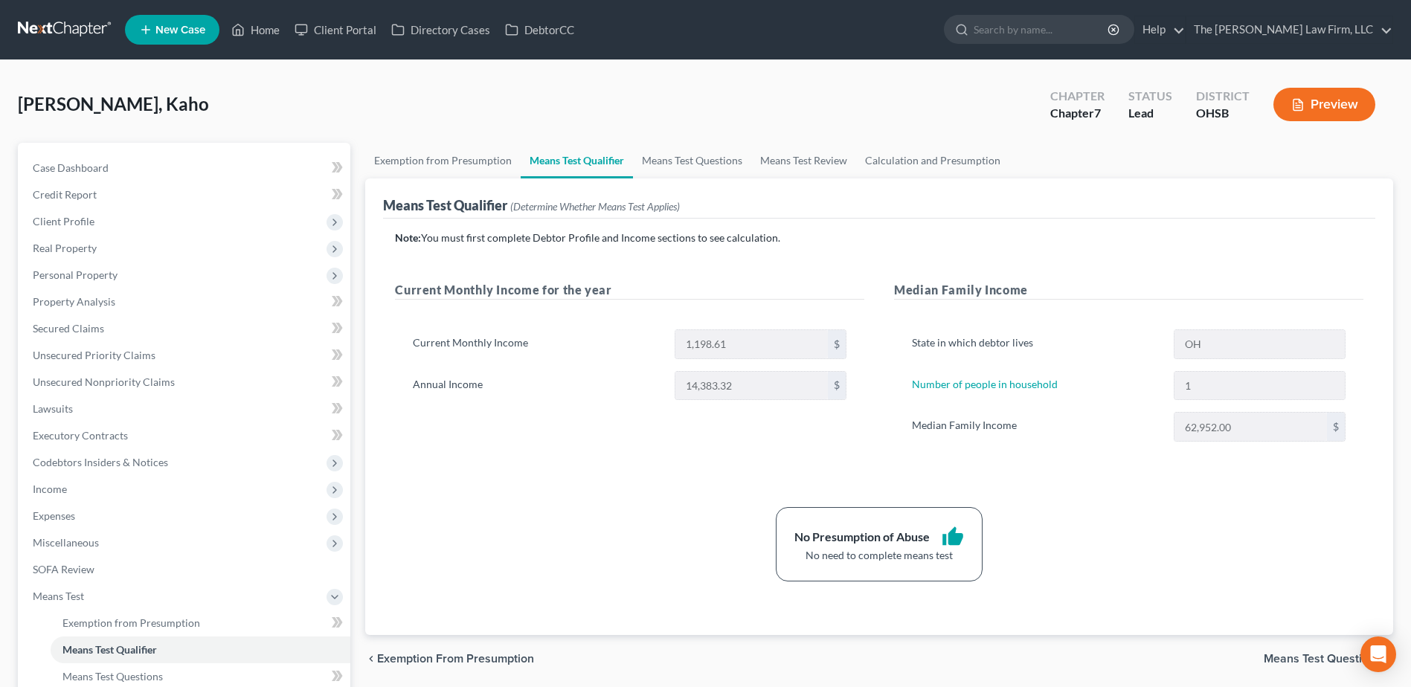
click at [77, 25] on link at bounding box center [65, 29] width 95 height 27
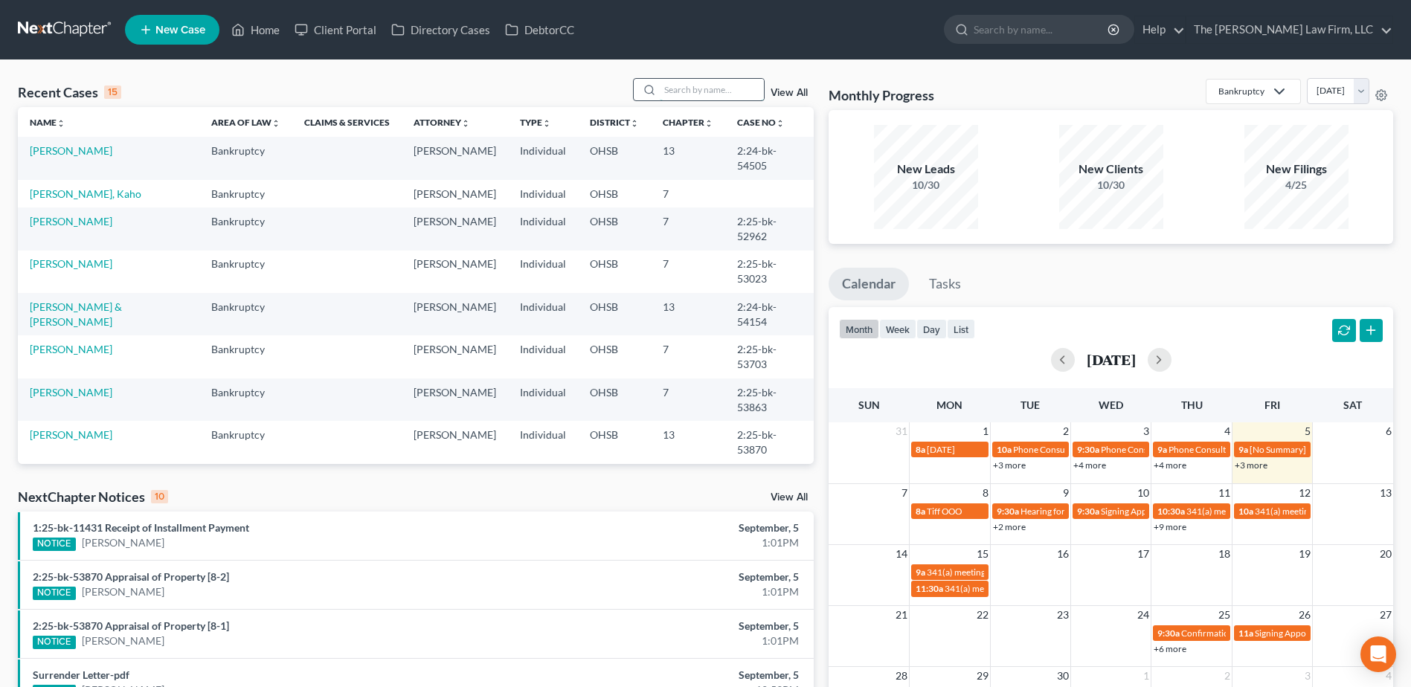
click at [692, 86] on input "search" at bounding box center [712, 90] width 104 height 22
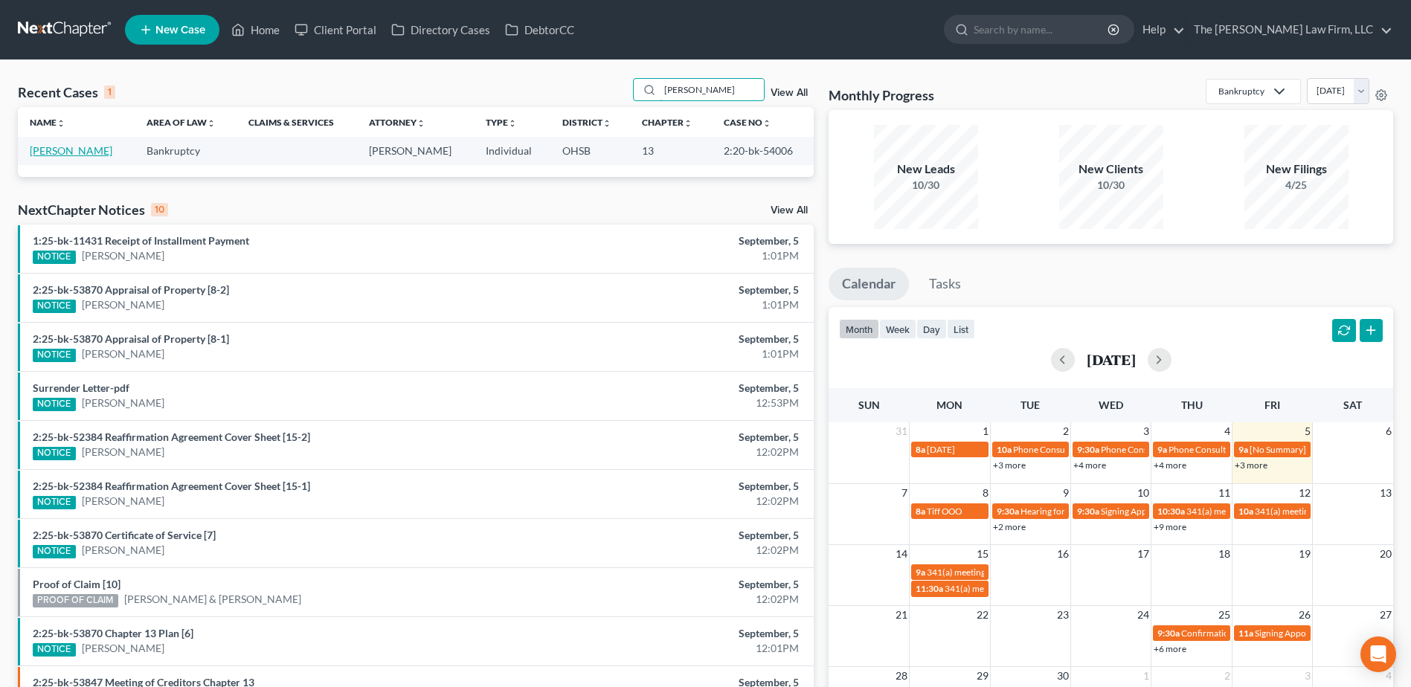
type input "soppe"
click at [65, 151] on link "Soppe, Elena" at bounding box center [71, 150] width 83 height 13
